Goal: Information Seeking & Learning: Learn about a topic

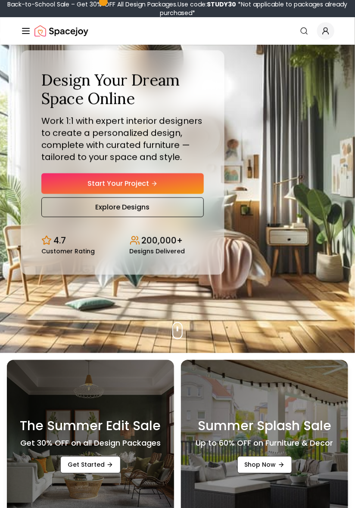
scroll to position [70, 0]
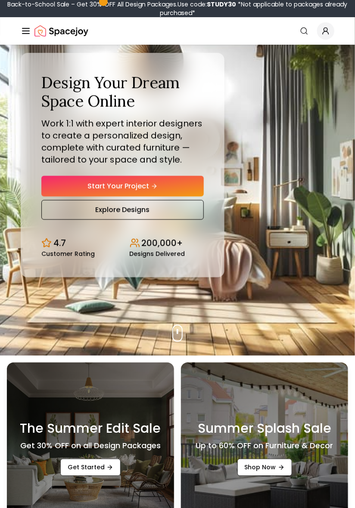
click at [185, 352] on div "Design Your Dream Space Online Work 1:1 with expert interior designers to creat…" at bounding box center [177, 165] width 355 height 381
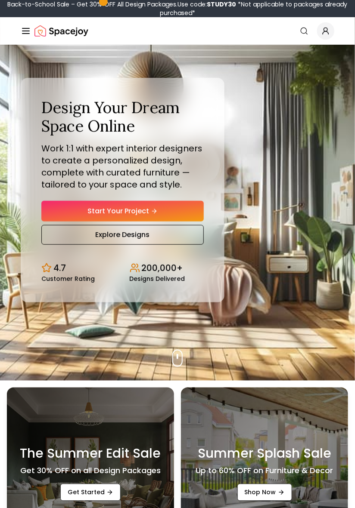
scroll to position [0, 0]
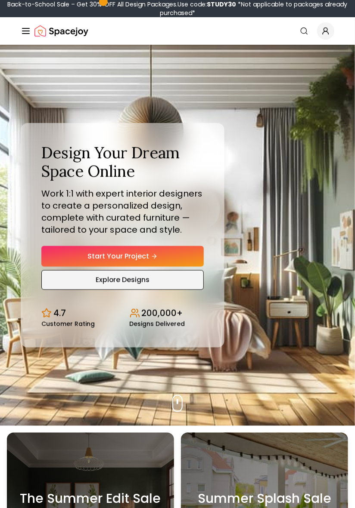
click at [174, 290] on link "Explore Designs" at bounding box center [122, 280] width 162 height 20
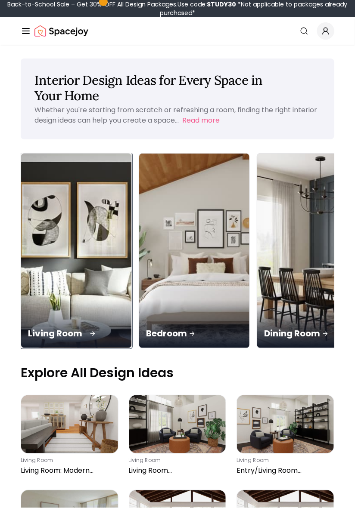
click at [57, 300] on div "Living Room" at bounding box center [76, 324] width 110 height 48
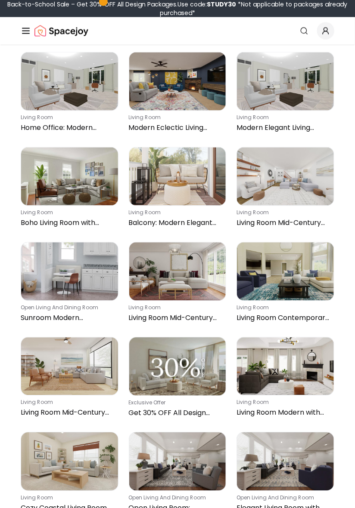
scroll to position [271, 0]
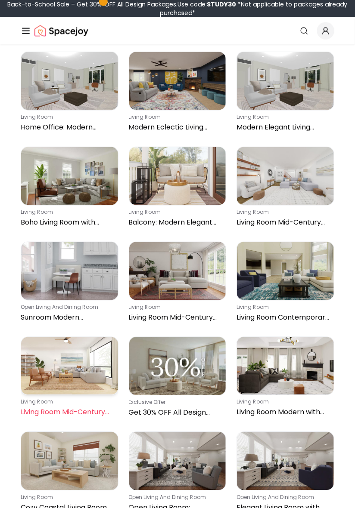
click at [39, 404] on p "living room" at bounding box center [68, 402] width 94 height 7
